Goal: Task Accomplishment & Management: Manage account settings

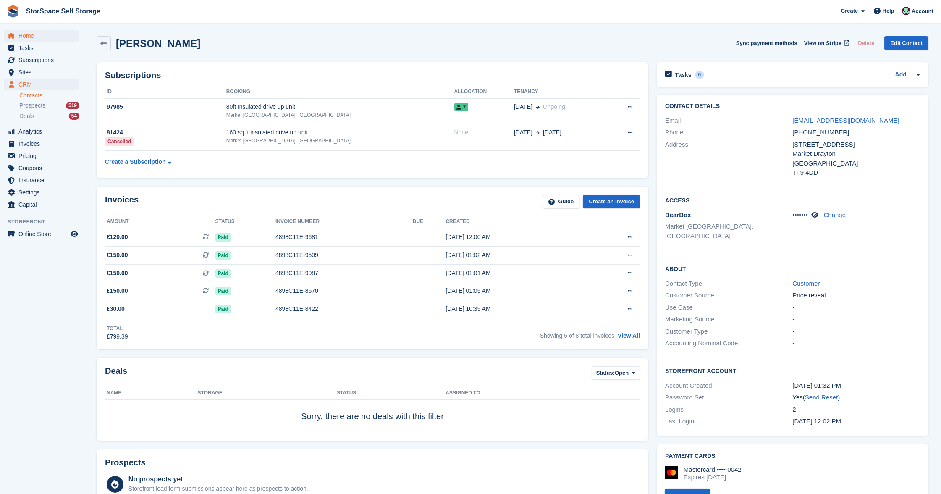
click at [39, 33] on span "Home" at bounding box center [43, 36] width 50 height 12
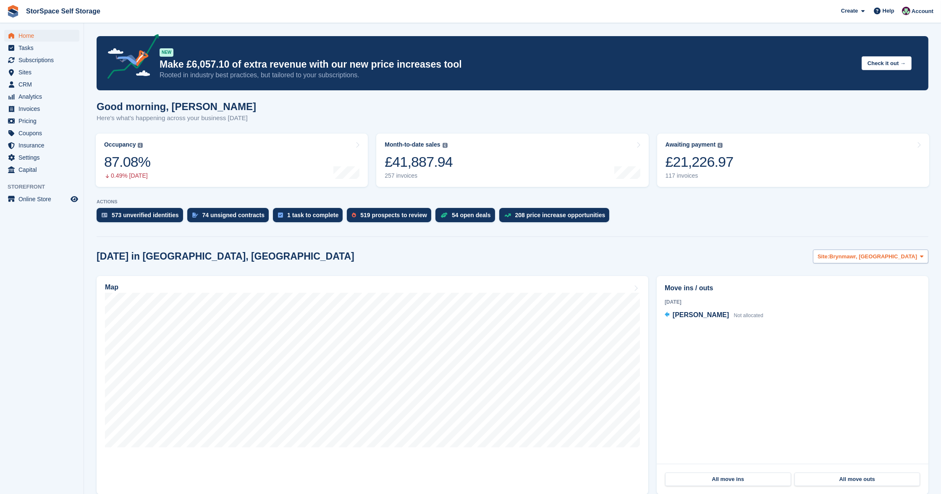
click at [869, 252] on span "Brynmawr, [GEOGRAPHIC_DATA]" at bounding box center [873, 256] width 88 height 8
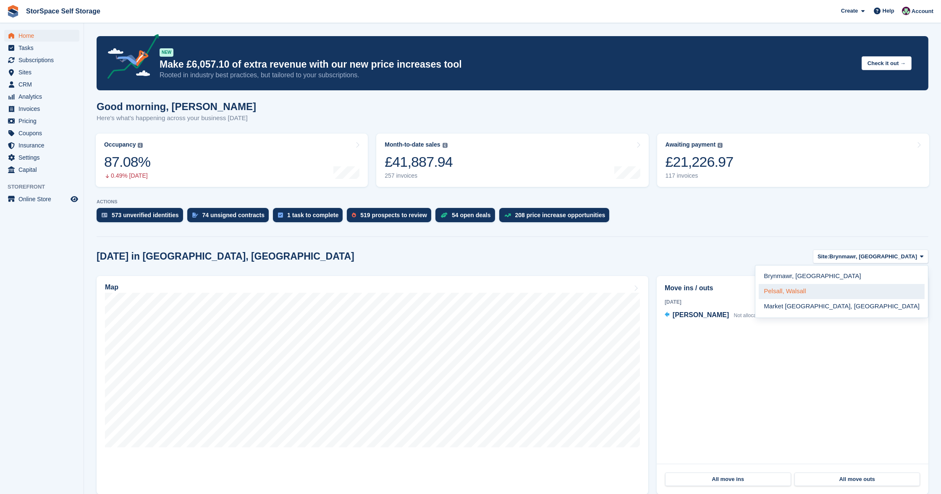
click at [868, 284] on link "Pelsall, Walsall" at bounding box center [842, 291] width 166 height 15
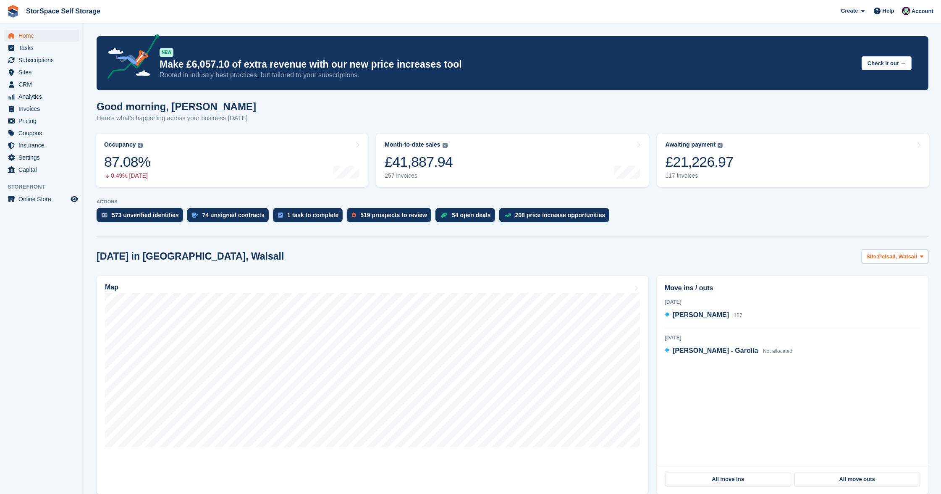
click at [879, 253] on span "Pelsall, Walsall" at bounding box center [898, 256] width 39 height 8
click at [875, 302] on link "Market [GEOGRAPHIC_DATA], [GEOGRAPHIC_DATA]" at bounding box center [842, 306] width 166 height 15
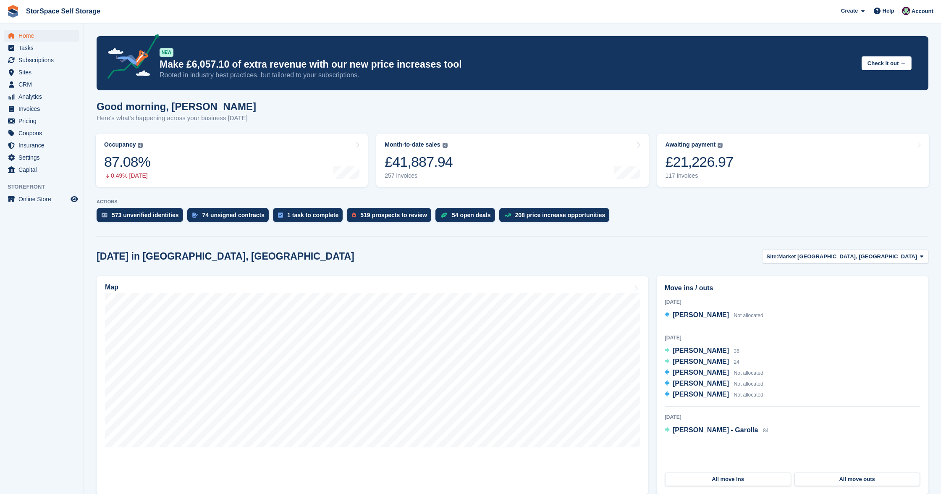
scroll to position [2, 0]
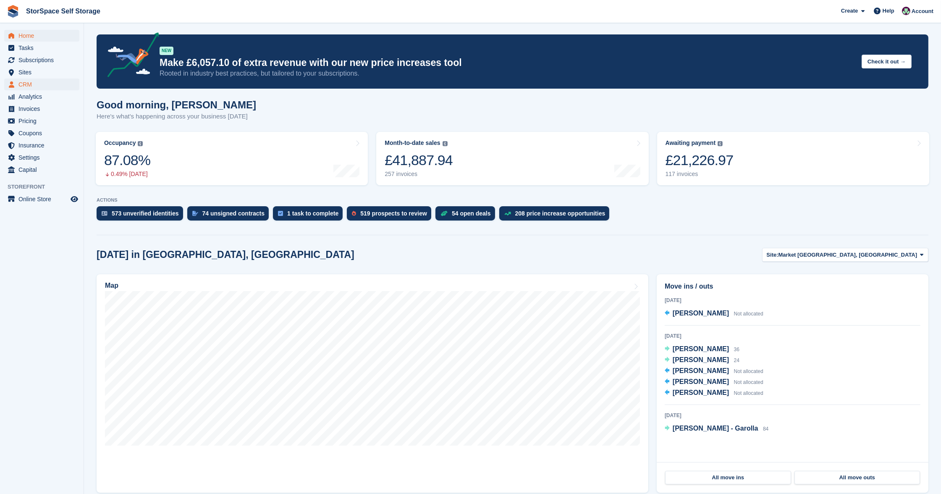
click at [21, 84] on span "CRM" at bounding box center [43, 85] width 50 height 12
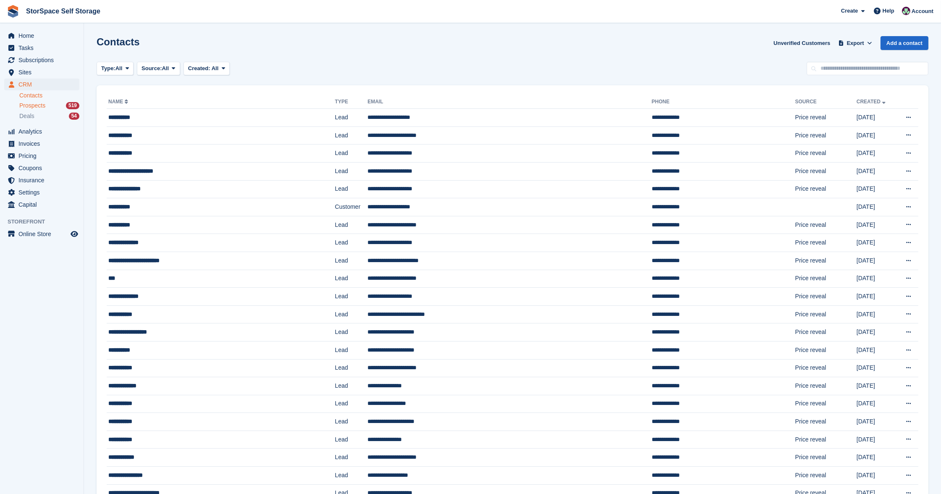
click at [40, 102] on span "Prospects" at bounding box center [32, 106] width 26 height 8
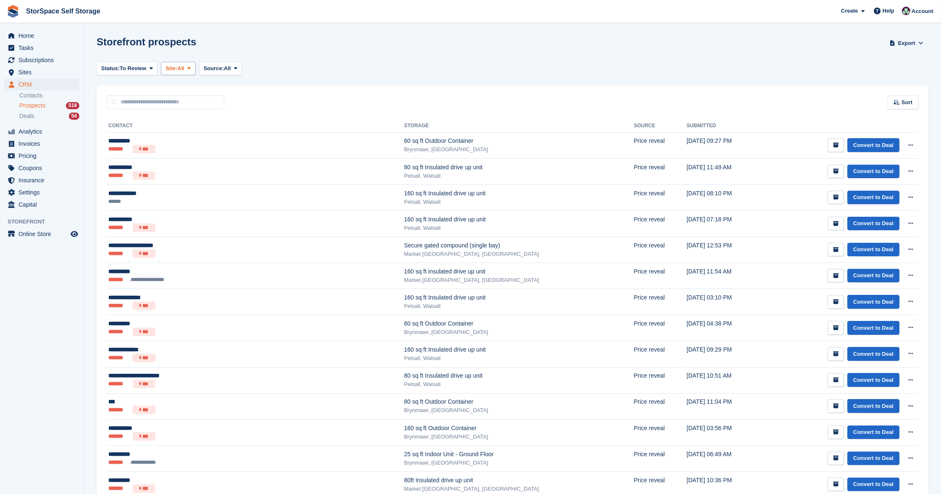
click at [184, 71] on span "All" at bounding box center [180, 68] width 7 height 8
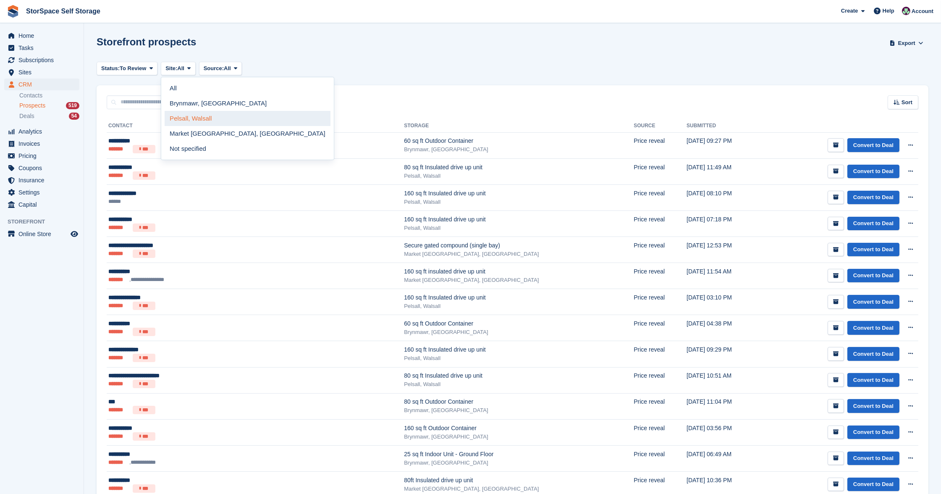
click at [198, 118] on link "Pelsall, Walsall" at bounding box center [248, 118] width 166 height 15
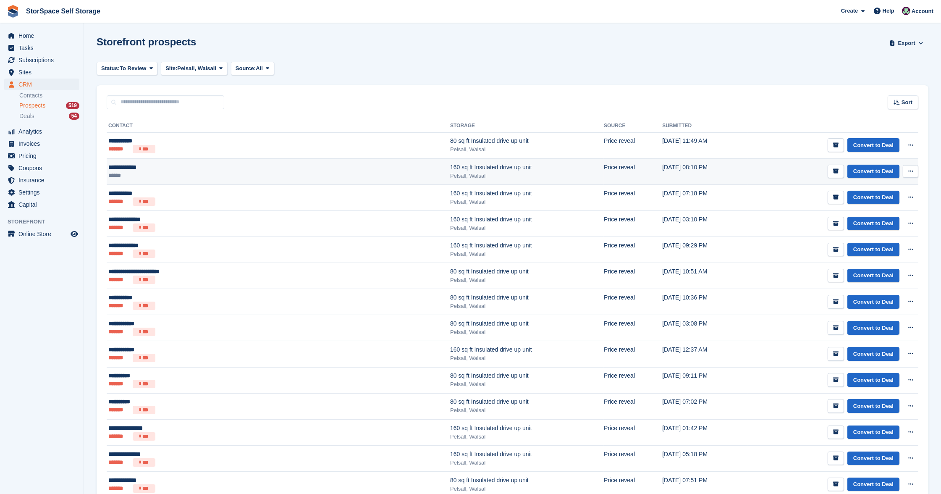
click at [219, 166] on div "**********" at bounding box center [198, 167] width 181 height 8
click at [211, 71] on span "Pelsall, Walsall" at bounding box center [196, 68] width 39 height 8
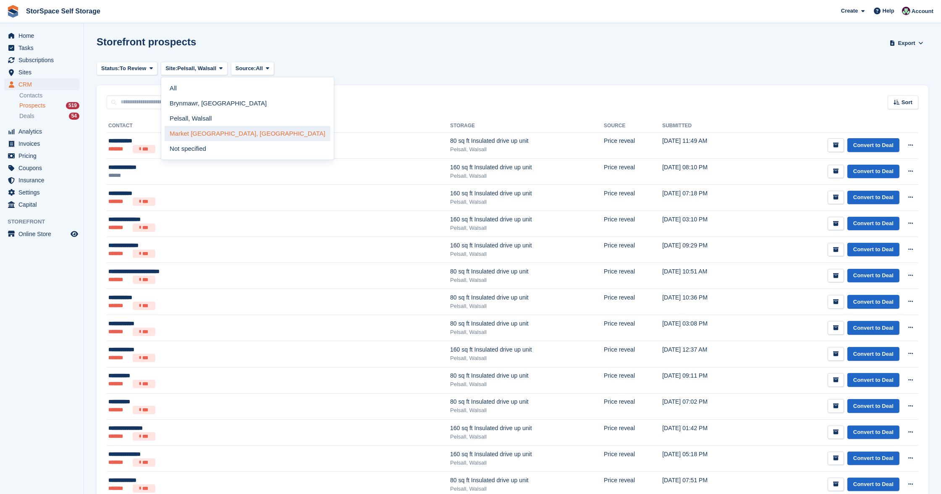
click at [214, 132] on link "Market [GEOGRAPHIC_DATA], [GEOGRAPHIC_DATA]" at bounding box center [248, 133] width 166 height 15
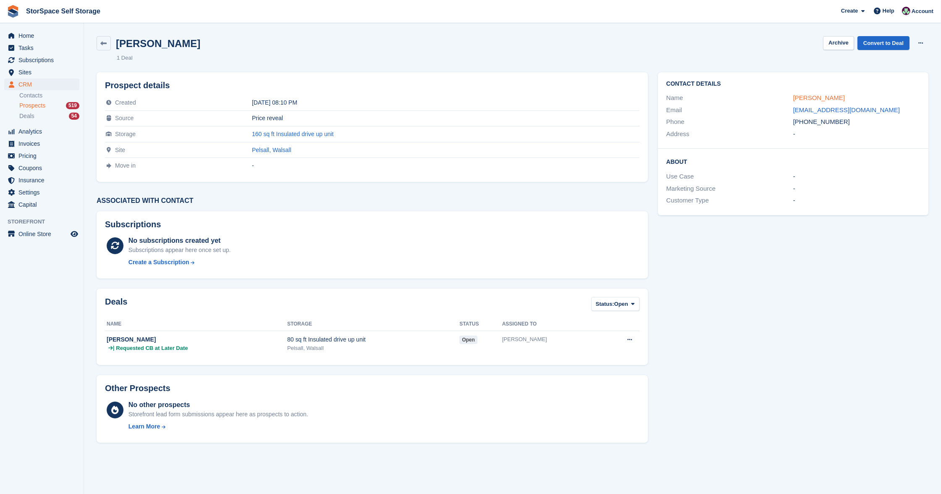
click at [835, 94] on link "[PERSON_NAME]" at bounding box center [819, 97] width 52 height 7
